Goal: Register for event/course

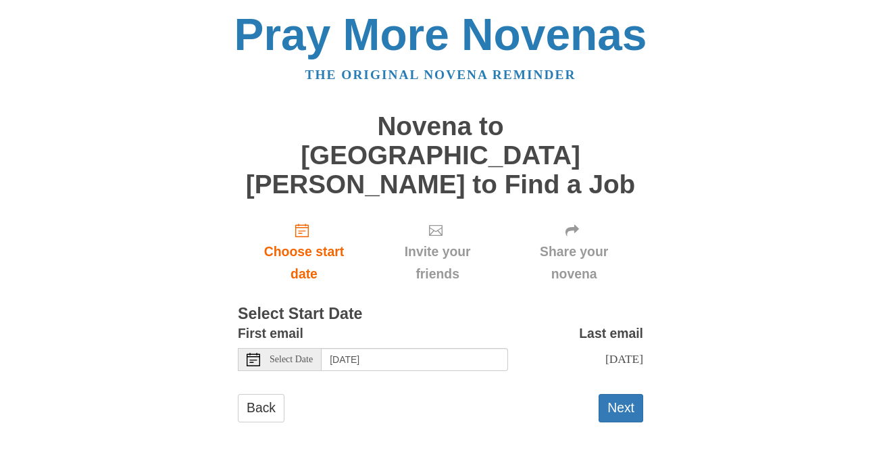
click at [290, 355] on span "Select Date" at bounding box center [290, 359] width 43 height 9
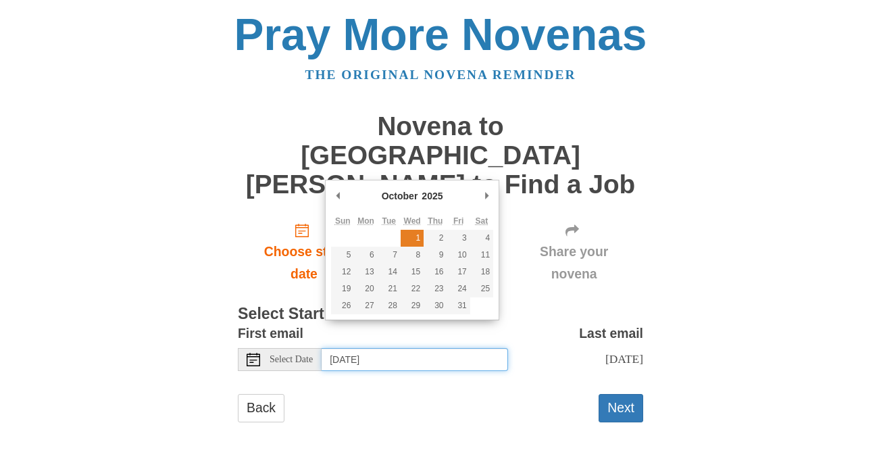
type input "[DATE]"
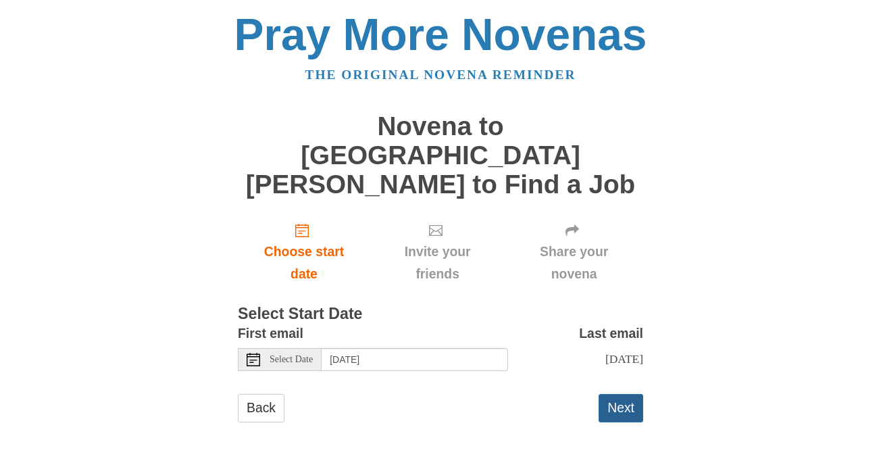
click at [617, 394] on button "Next" at bounding box center [620, 408] width 45 height 28
